Goal: Information Seeking & Learning: Learn about a topic

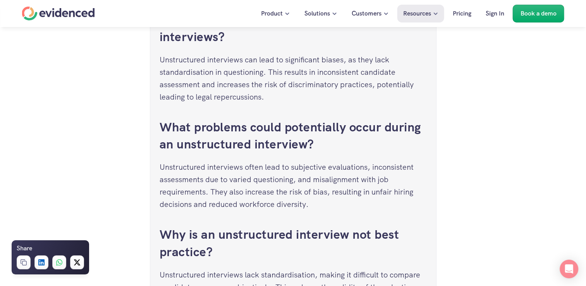
scroll to position [2827, 0]
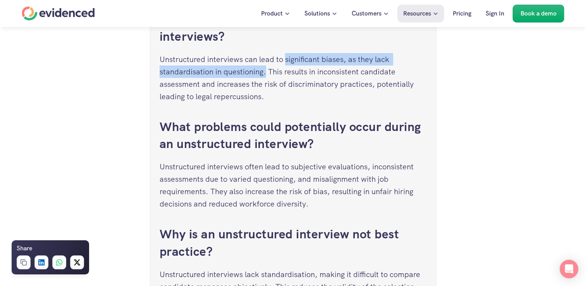
drag, startPoint x: 285, startPoint y: 74, endPoint x: 267, endPoint y: 89, distance: 24.2
click at [267, 89] on p "Unstructured interviews can lead to significant biases, as they lack standardis…" at bounding box center [293, 78] width 267 height 50
copy p "significant biases, as they lack standardisation in questioning."
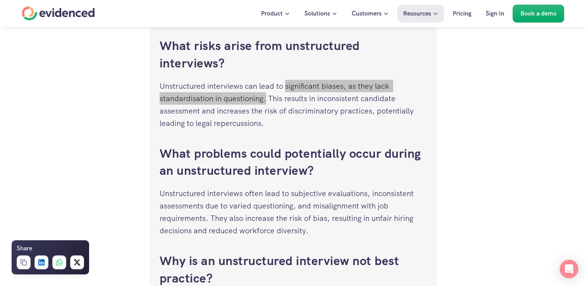
scroll to position [2801, 0]
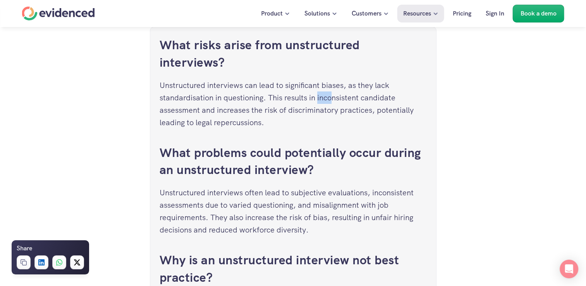
drag, startPoint x: 319, startPoint y: 115, endPoint x: 335, endPoint y: 115, distance: 15.5
click at [335, 115] on p "Unstructured interviews can lead to significant biases, as they lack standardis…" at bounding box center [293, 104] width 267 height 50
drag, startPoint x: 335, startPoint y: 115, endPoint x: 285, endPoint y: 101, distance: 51.5
click at [285, 101] on p "Unstructured interviews can lead to significant biases, as they lack standardis…" at bounding box center [293, 104] width 267 height 50
drag, startPoint x: 285, startPoint y: 101, endPoint x: 342, endPoint y: 103, distance: 57.4
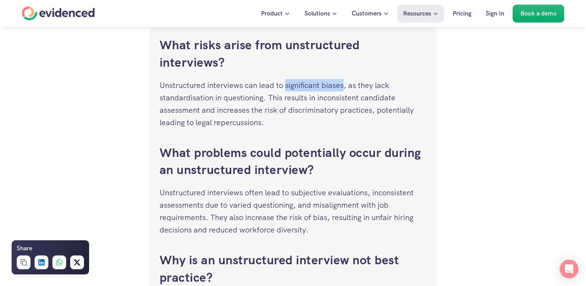
click at [342, 103] on p "Unstructured interviews can lead to significant biases, as they lack standardis…" at bounding box center [293, 104] width 267 height 50
drag, startPoint x: 342, startPoint y: 103, endPoint x: 286, endPoint y: 113, distance: 57.1
click at [286, 113] on p "Unstructured interviews can lead to significant biases, as they lack standardis…" at bounding box center [293, 104] width 267 height 50
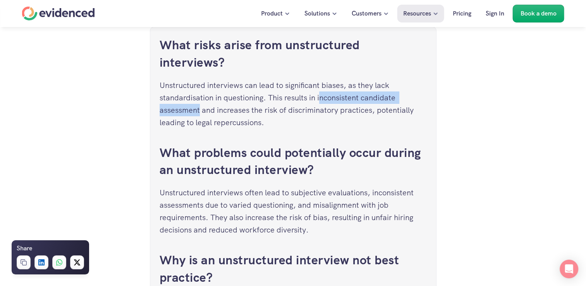
drag, startPoint x: 321, startPoint y: 114, endPoint x: 200, endPoint y: 123, distance: 121.3
click at [200, 123] on p "Unstructured interviews can lead to significant biases, as they lack standardis…" at bounding box center [293, 104] width 267 height 50
copy p "nconsistent candidate assessment"
